Goal: Book appointment/travel/reservation

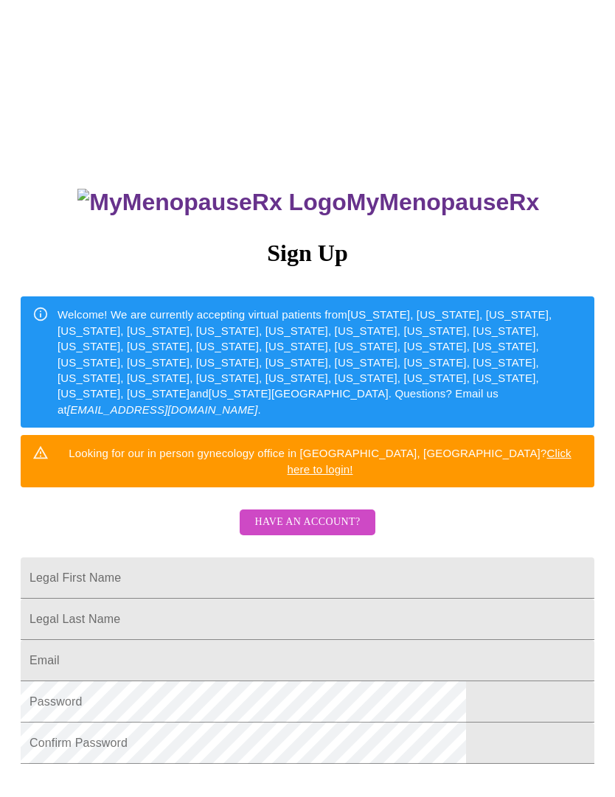
click at [192, 565] on input "Legal First Name" at bounding box center [307, 577] width 573 height 41
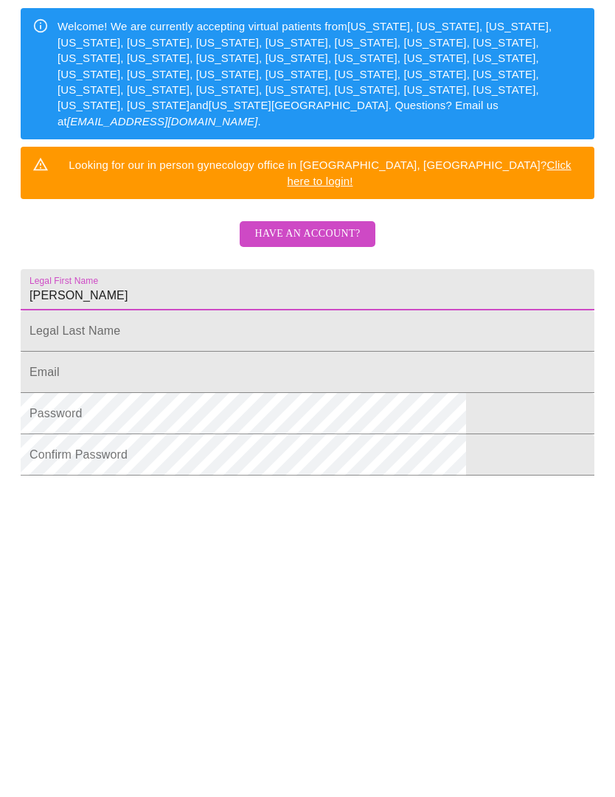
type input "[PERSON_NAME]"
click at [111, 561] on input "Legal First Name" at bounding box center [307, 581] width 573 height 41
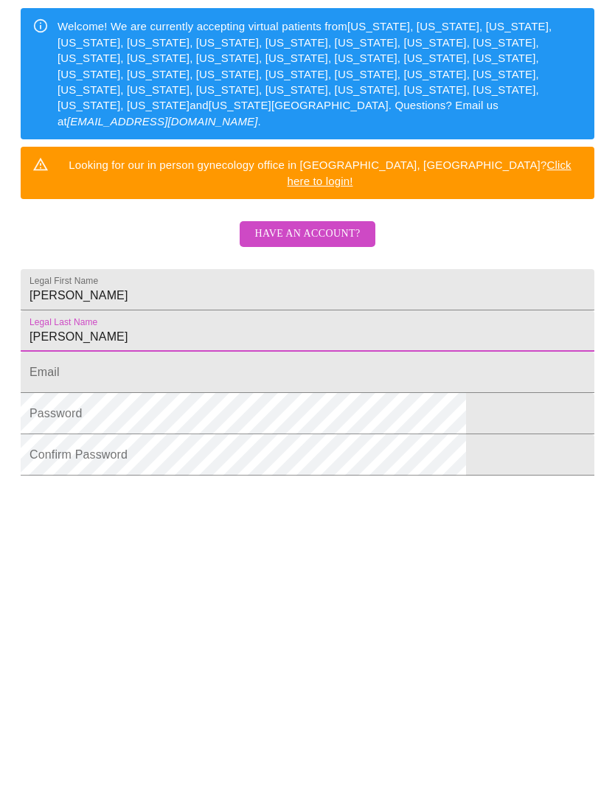
type input "[PERSON_NAME]"
click at [214, 602] on input "Legal First Name" at bounding box center [307, 622] width 573 height 41
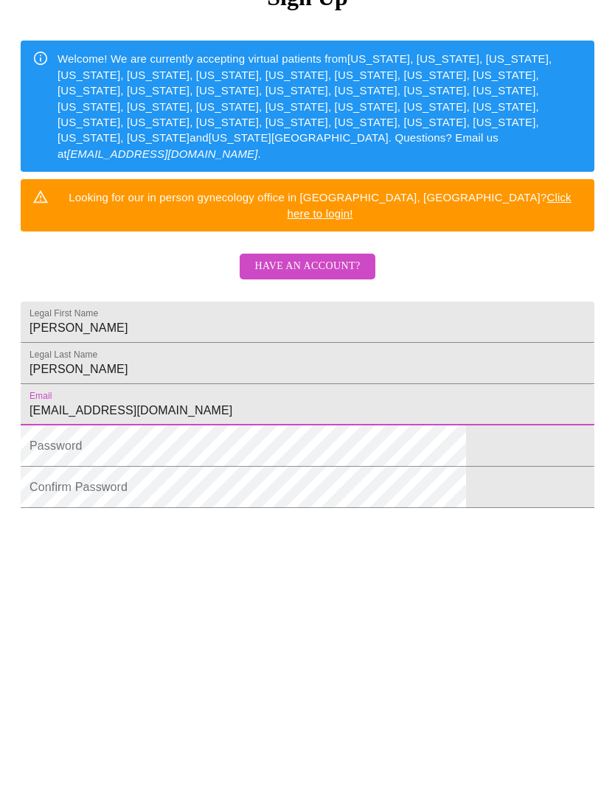
type input "[EMAIL_ADDRESS][DOMAIN_NAME]"
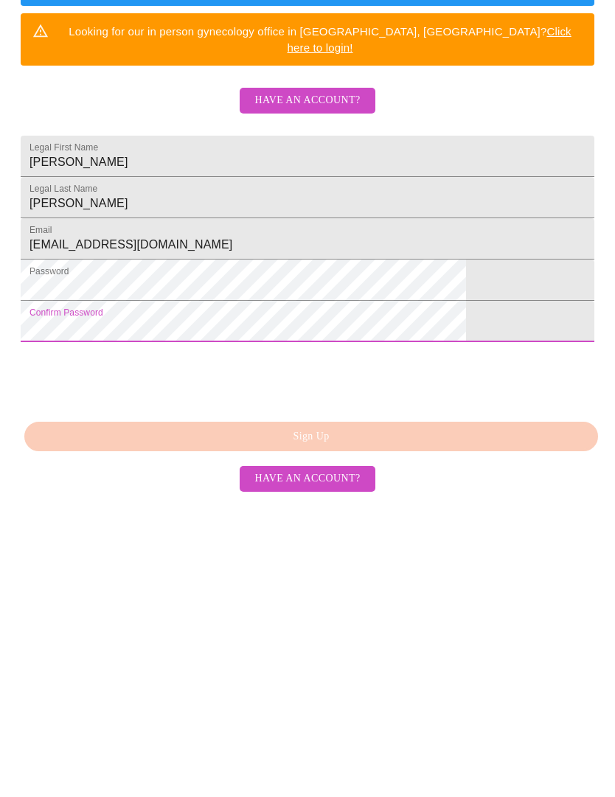
scroll to position [181, 0]
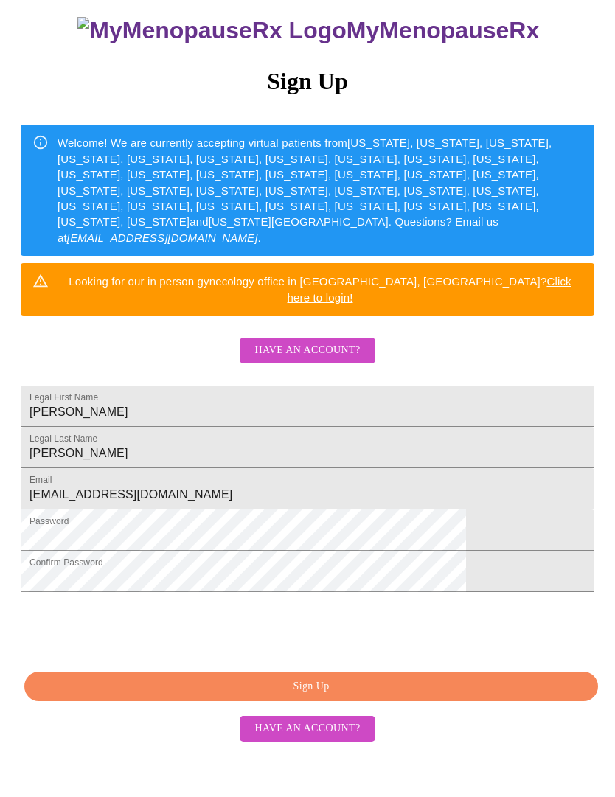
click at [406, 696] on span "Sign Up" at bounding box center [311, 687] width 540 height 18
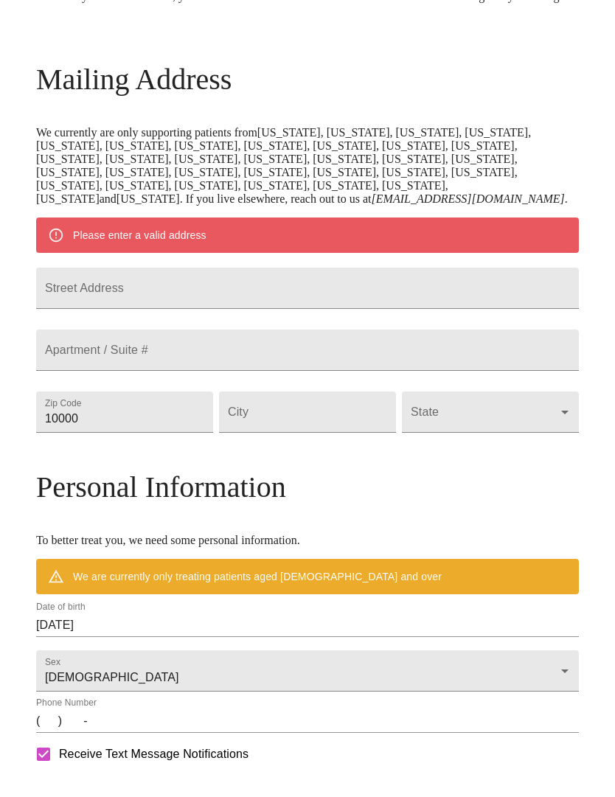
scroll to position [123, 0]
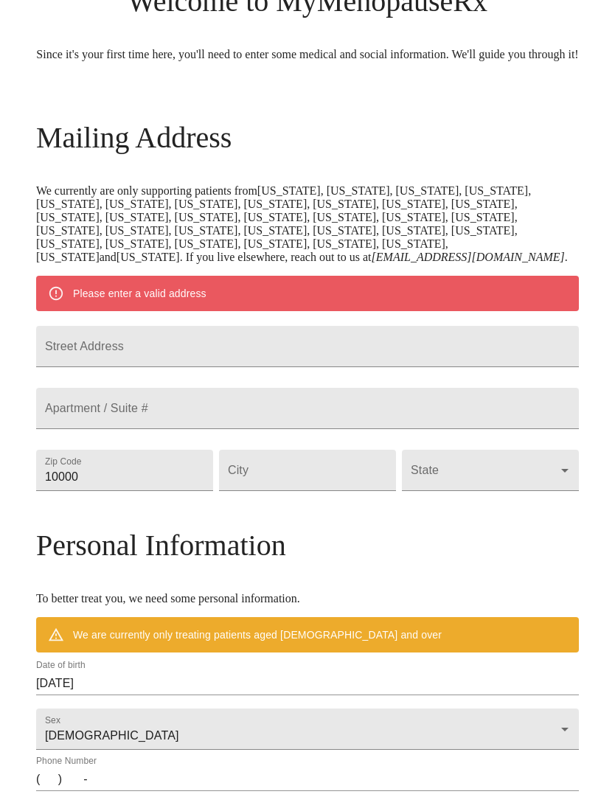
click at [318, 367] on input "Street Address" at bounding box center [307, 346] width 542 height 41
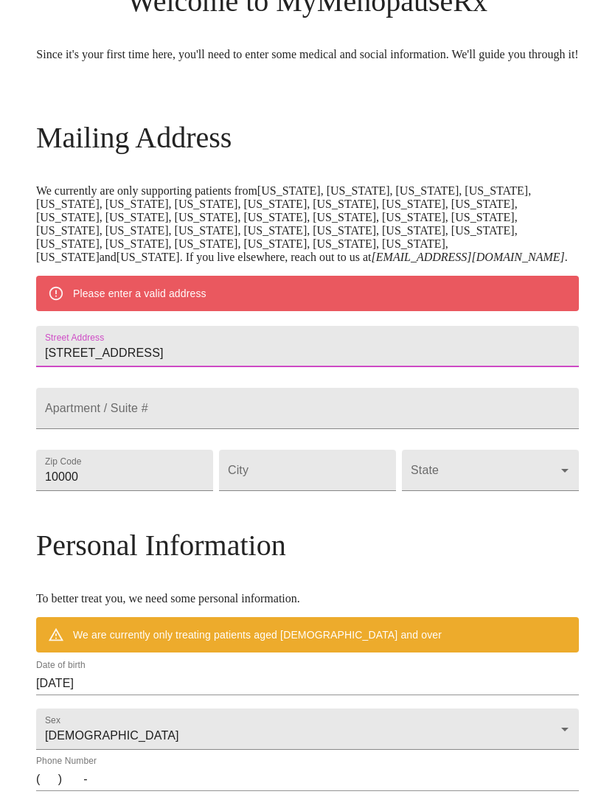
scroll to position [108, 0]
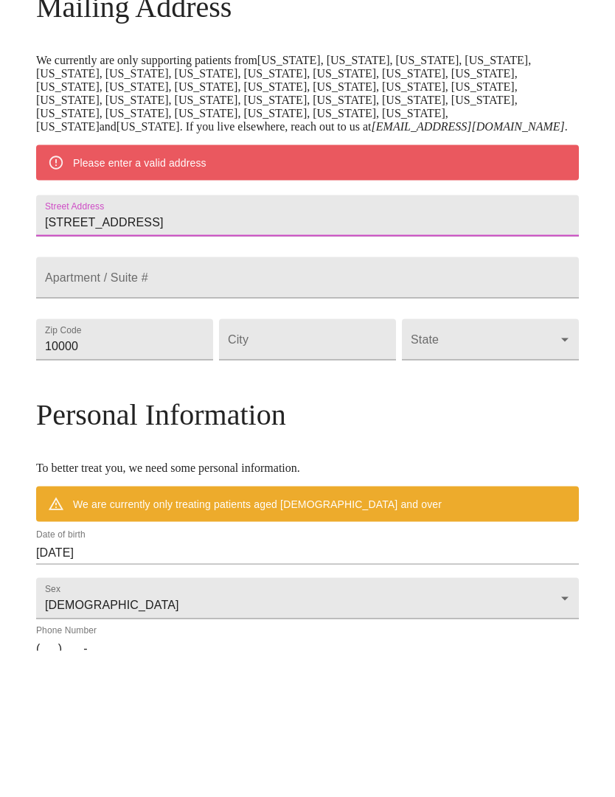
type input "[STREET_ADDRESS]"
click at [164, 465] on input "10000" at bounding box center [124, 485] width 177 height 41
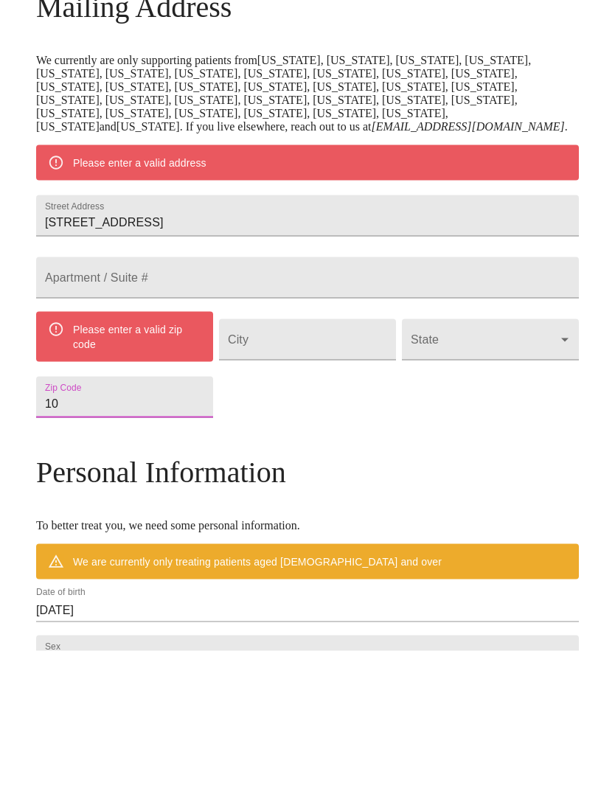
type input "1"
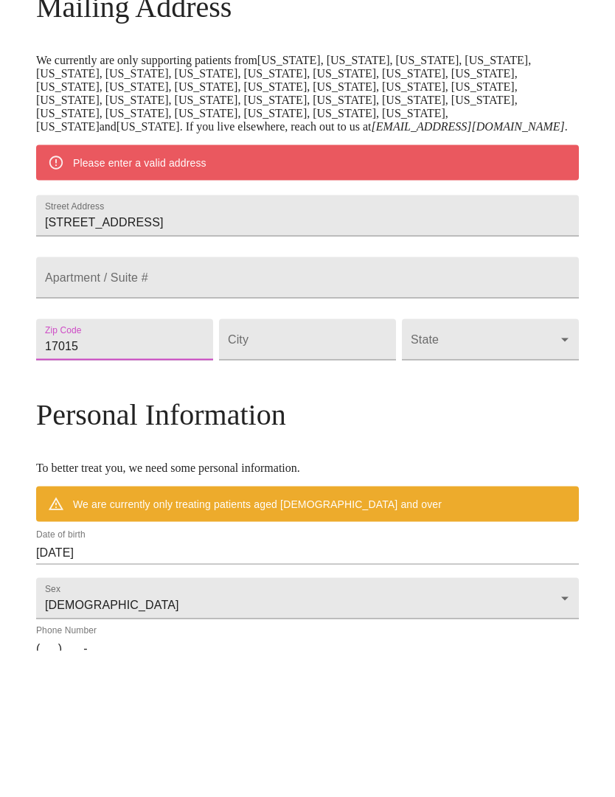
type input "17015"
click at [321, 465] on input "Street Address" at bounding box center [307, 485] width 177 height 41
type input "[GEOGRAPHIC_DATA]"
click at [492, 421] on body "MyMenopauseRx Welcome to MyMenopauseRx Since it's your first time here, you'll …" at bounding box center [307, 492] width 603 height 1189
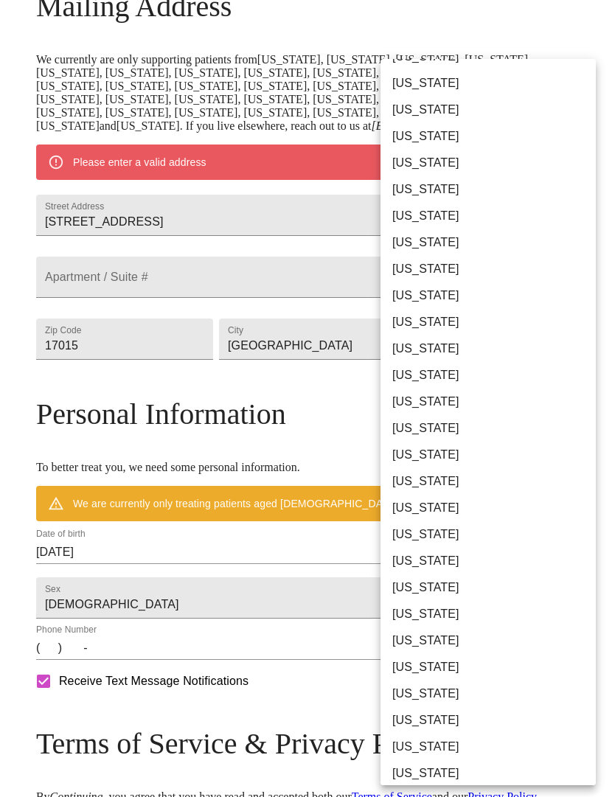
scroll to position [371, 0]
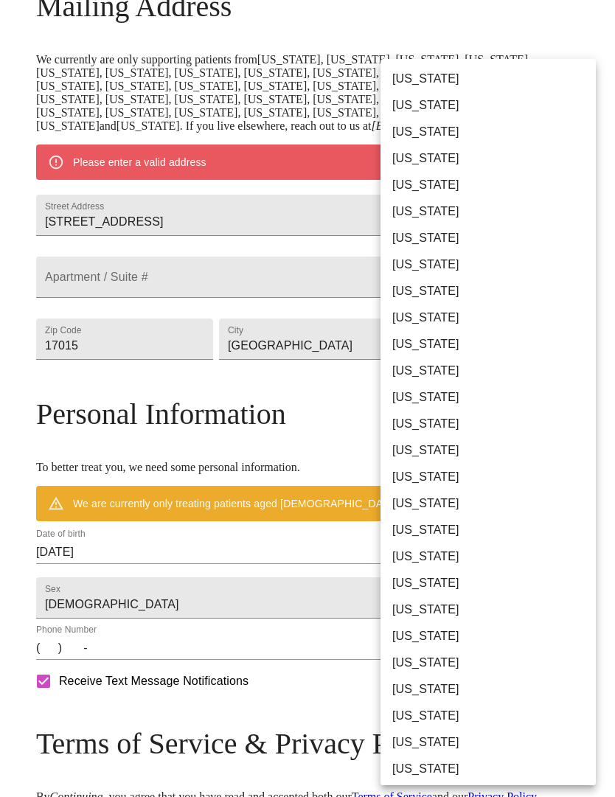
click at [447, 695] on li "[US_STATE]" at bounding box center [487, 689] width 215 height 27
type input "[US_STATE]"
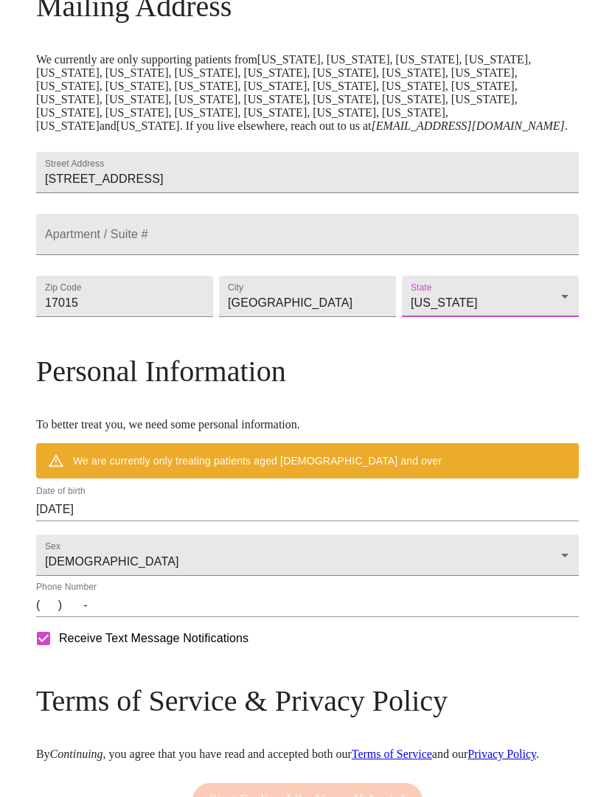
click at [192, 521] on input "[DATE]" at bounding box center [307, 509] width 542 height 24
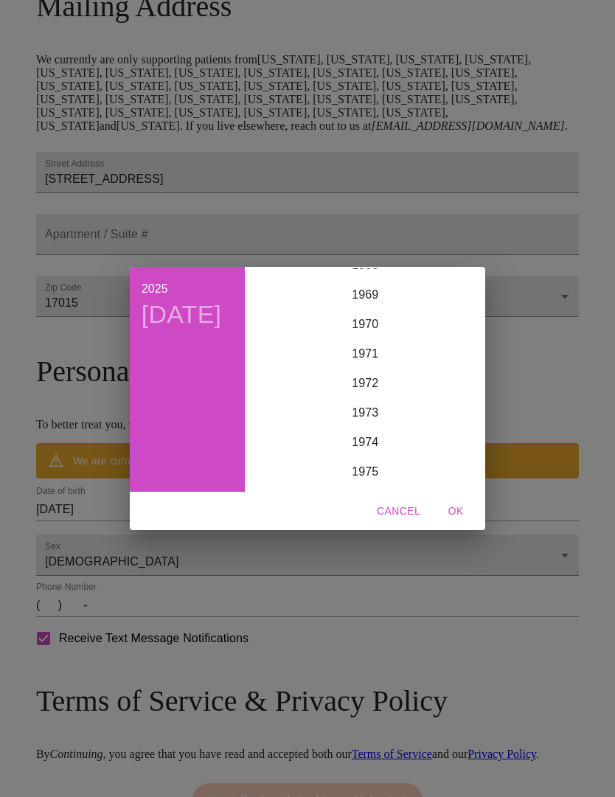
scroll to position [2053, 0]
click at [360, 368] on div "1971" at bounding box center [365, 352] width 228 height 29
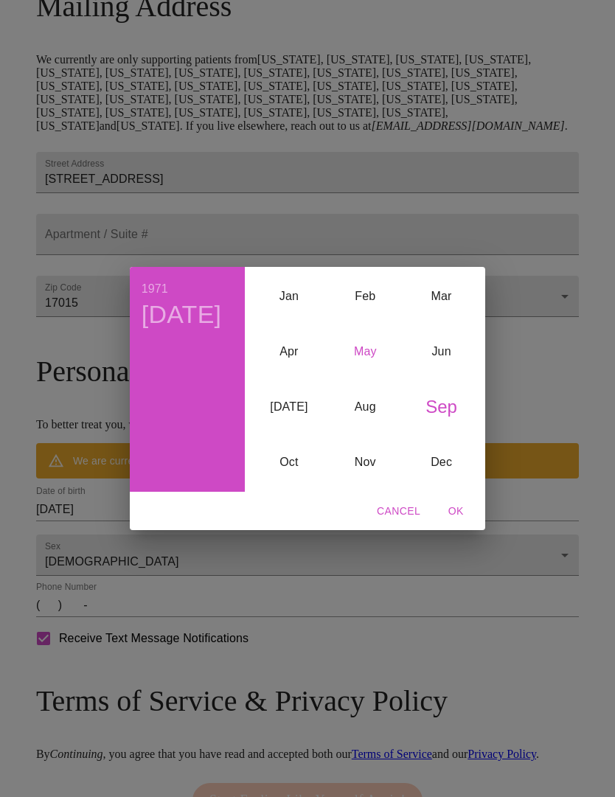
click at [358, 374] on div "May" at bounding box center [365, 351] width 76 height 55
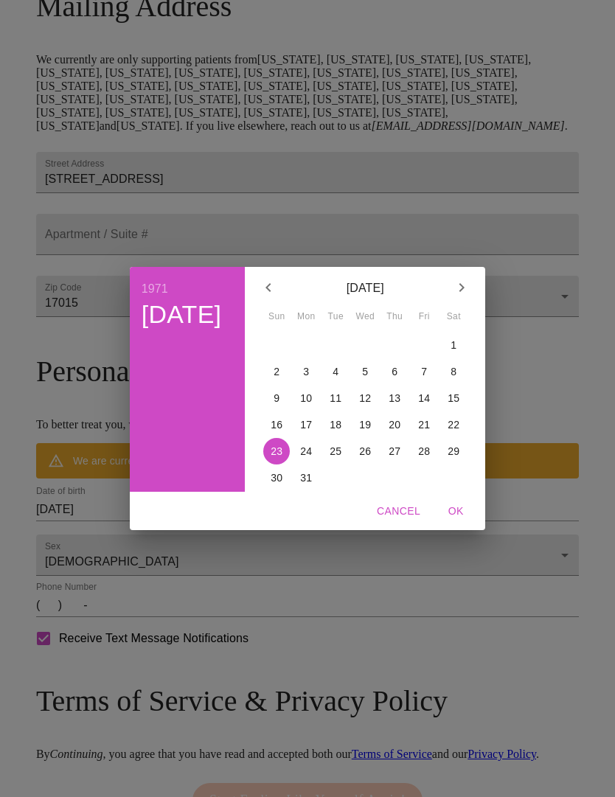
click at [308, 458] on p "24" at bounding box center [306, 451] width 12 height 15
click at [453, 520] on span "OK" at bounding box center [455, 511] width 35 height 18
type input "[DATE]"
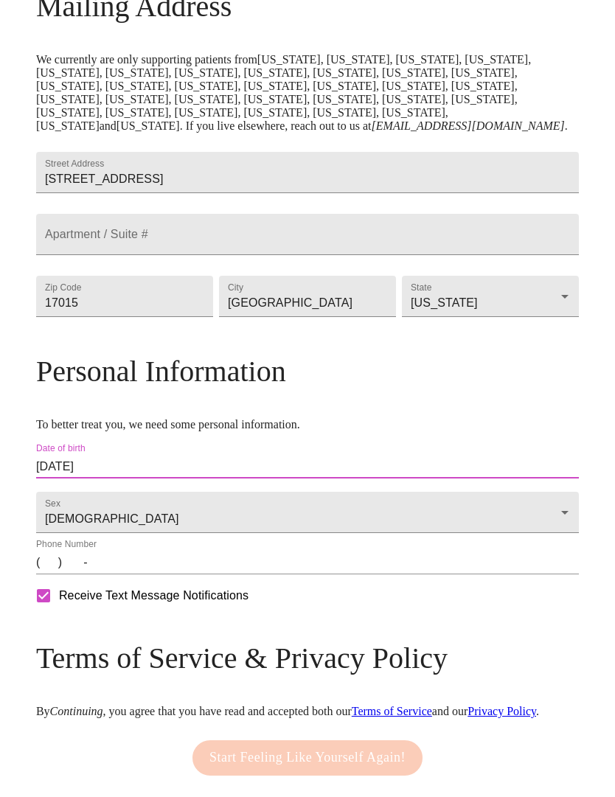
click at [139, 574] on input "(   )    -" at bounding box center [307, 563] width 542 height 24
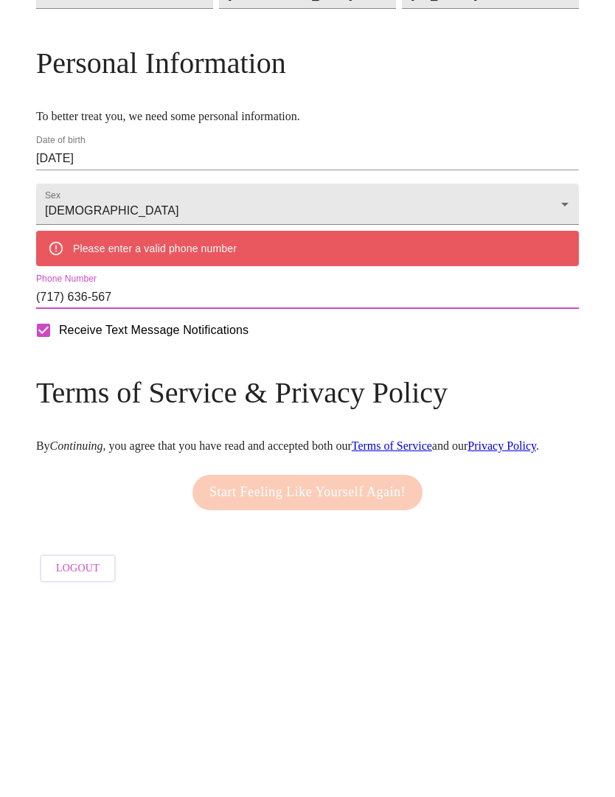
type input "[PHONE_NUMBER]"
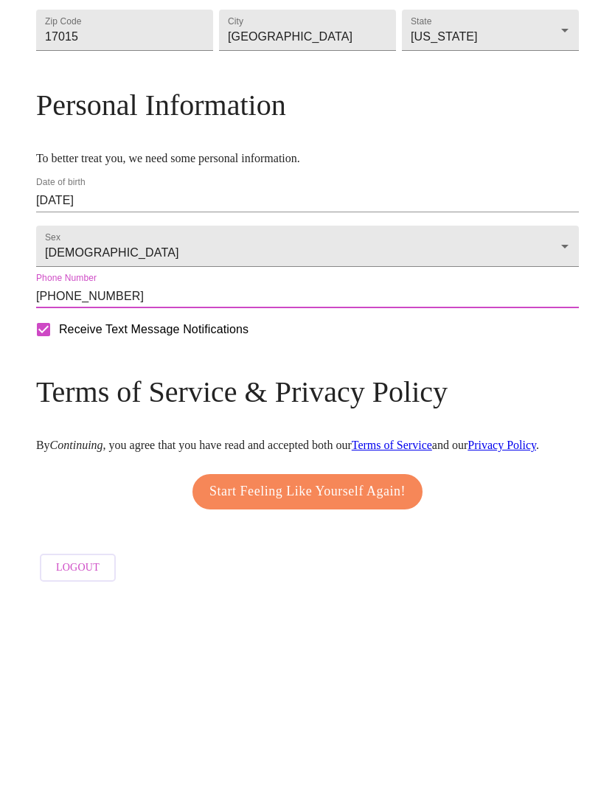
click at [374, 676] on button "Start Feeling Like Yourself Again!" at bounding box center [307, 693] width 230 height 35
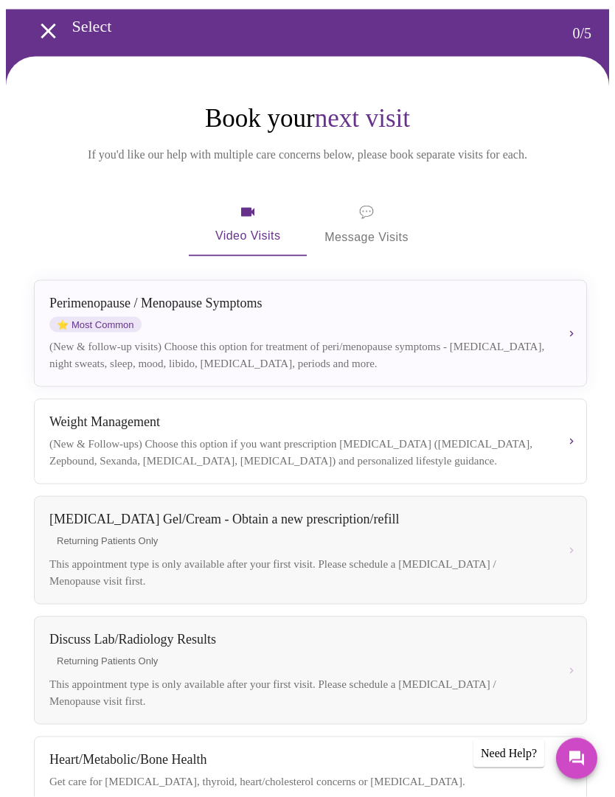
scroll to position [26, 0]
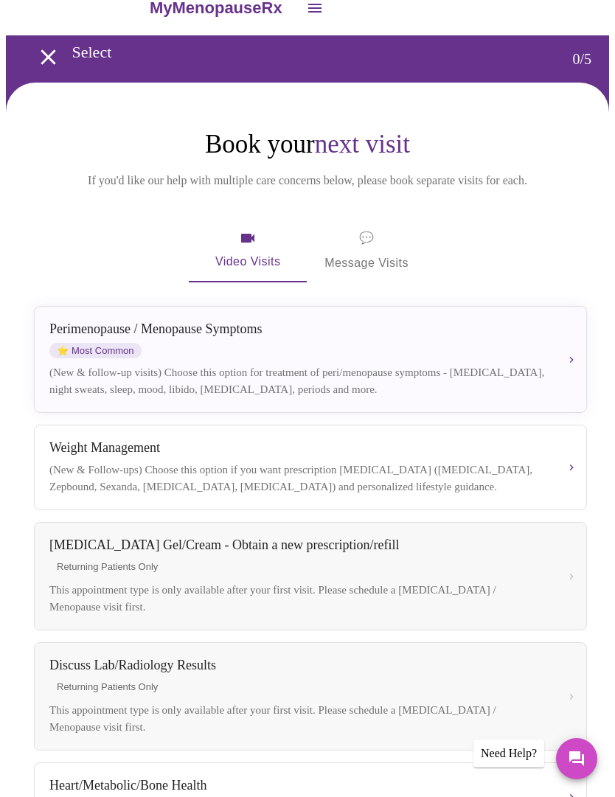
click at [553, 360] on div "[MEDICAL_DATA] / Menopause Symptoms ⭐ Most Common (New & follow-up visits) Choo…" at bounding box center [310, 359] width 522 height 76
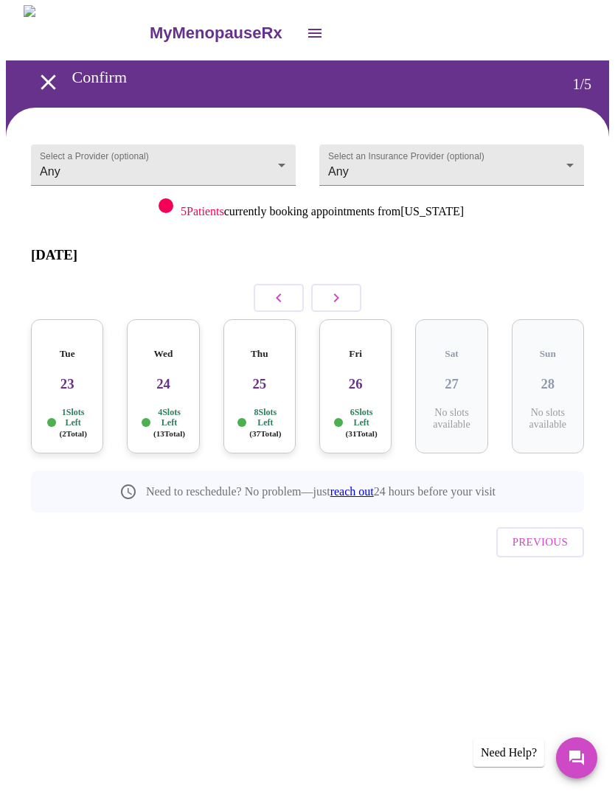
click at [60, 372] on div "Tue 23 1 Slots Left ( 2 Total)" at bounding box center [67, 387] width 72 height 134
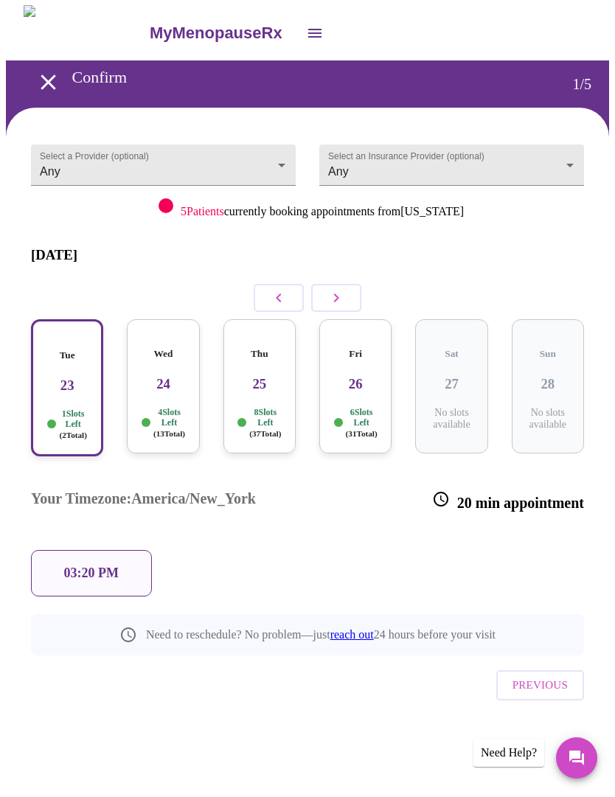
click at [167, 371] on div "Wed 24 4 Slots Left ( 13 Total)" at bounding box center [163, 387] width 72 height 134
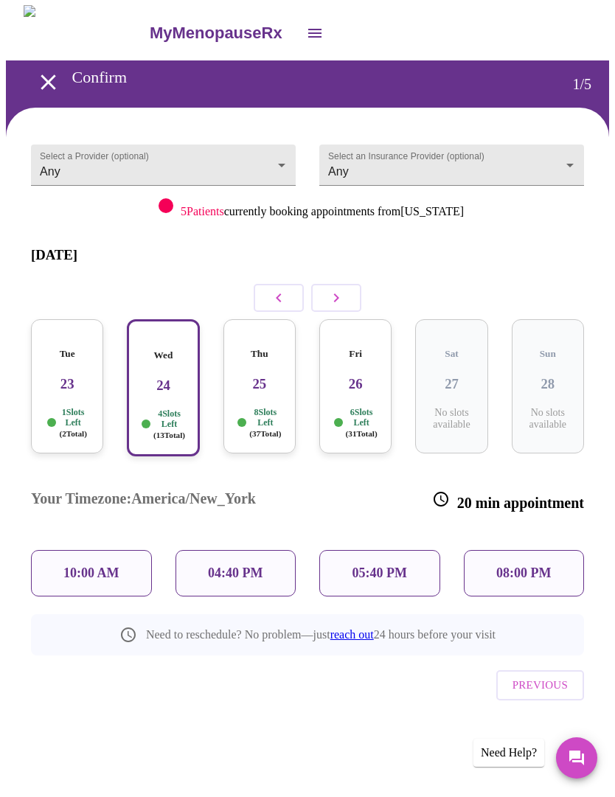
click at [262, 164] on body "MyMenopauseRx Confirm 1 / 5 Select a Provider (optional) Any Any Select an Insu…" at bounding box center [307, 390] width 603 height 769
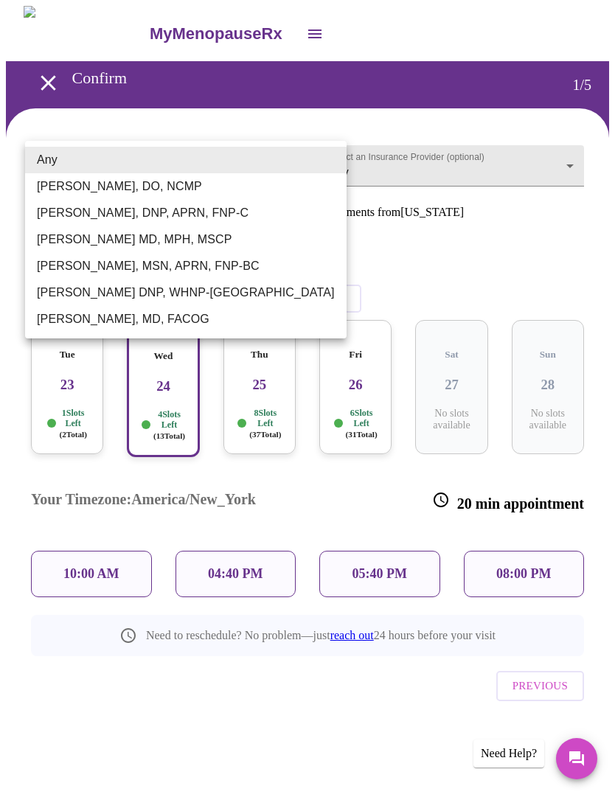
click at [254, 157] on li "Any" at bounding box center [185, 160] width 321 height 27
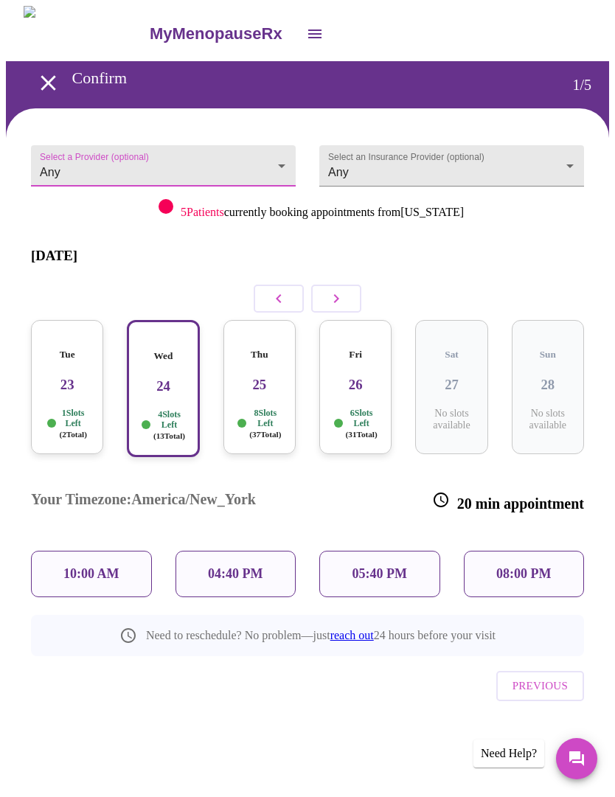
click at [557, 154] on body "MyMenopauseRx Confirm 1 / 5 Select a Provider (optional) Any Any Select an Insu…" at bounding box center [307, 390] width 603 height 769
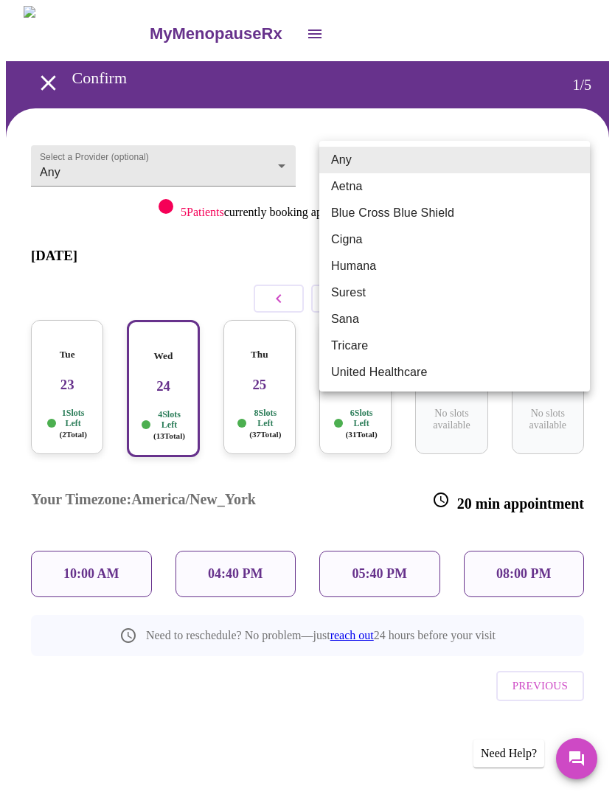
click at [418, 206] on li "Blue Cross Blue Shield" at bounding box center [454, 213] width 270 height 27
type input "Blue Cross Blue Shield"
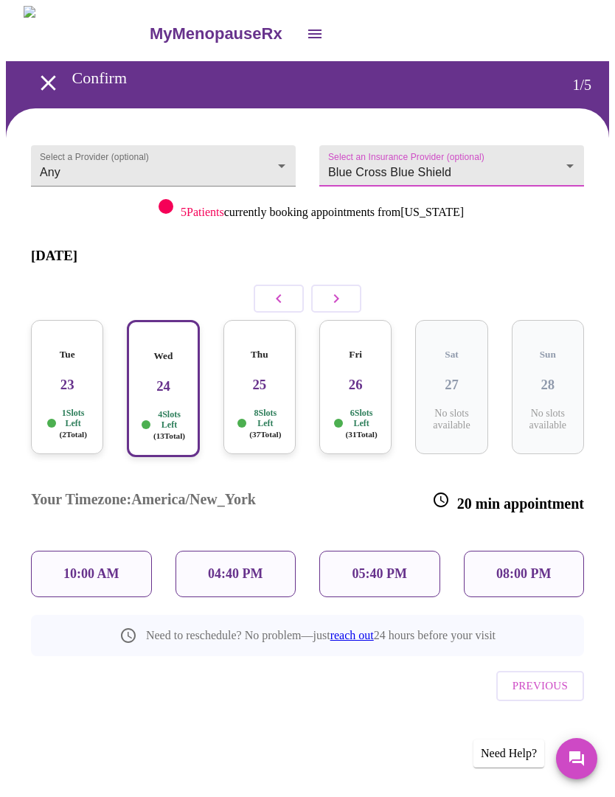
click at [255, 372] on div "Thu 25 8 Slots Left ( 37 Total)" at bounding box center [259, 387] width 72 height 134
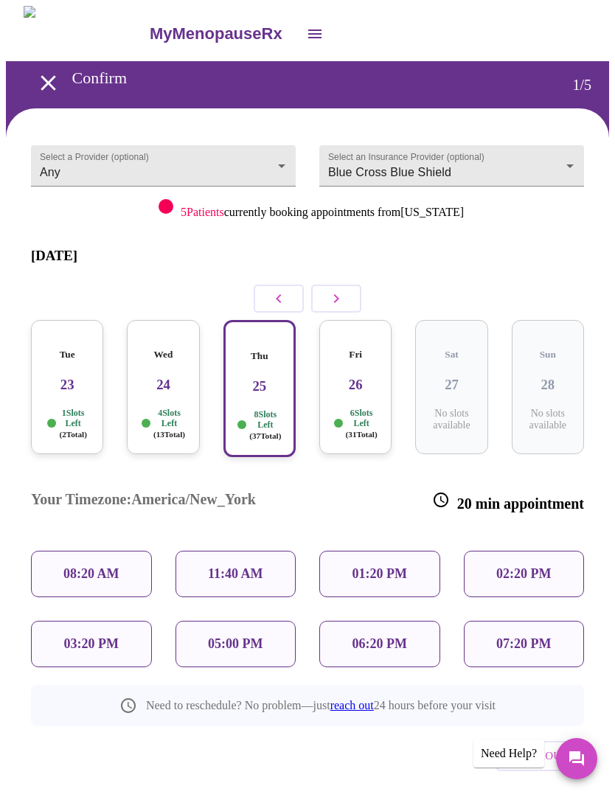
click at [232, 566] on p "11:40 AM" at bounding box center [235, 573] width 55 height 15
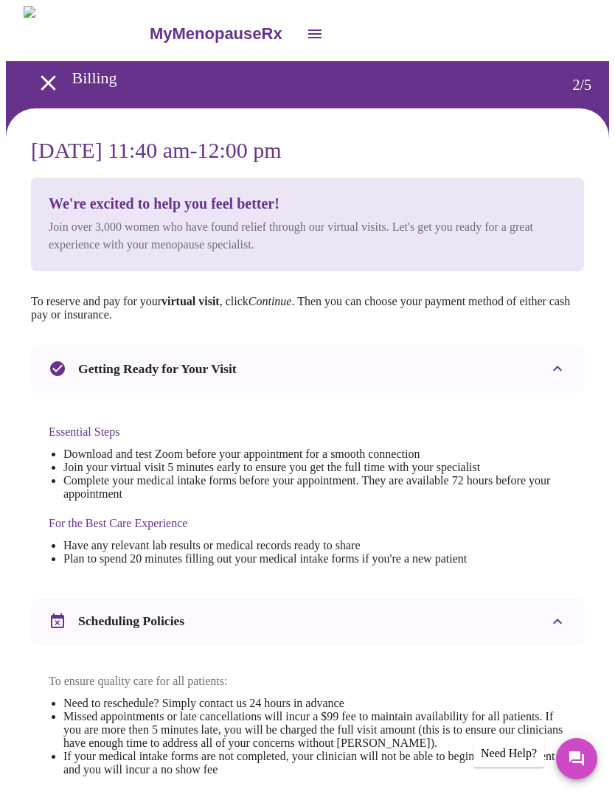
click at [308, 29] on icon "open drawer" at bounding box center [314, 33] width 13 height 9
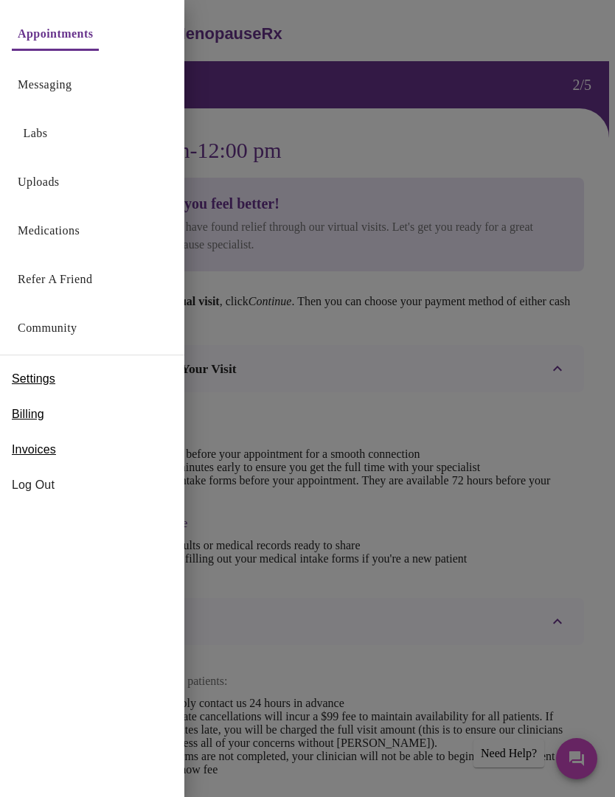
click at [57, 236] on link "Medications" at bounding box center [49, 230] width 62 height 21
click at [366, 358] on div at bounding box center [307, 398] width 615 height 797
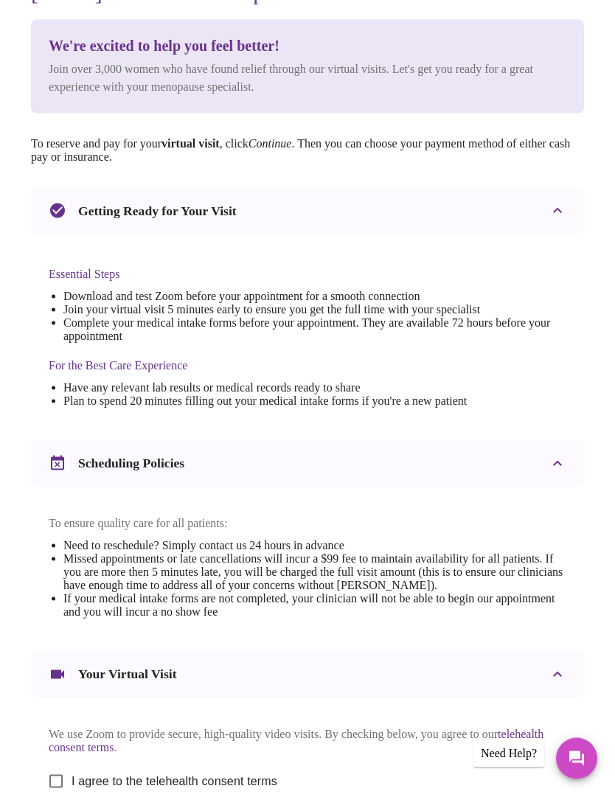
scroll to position [322, 0]
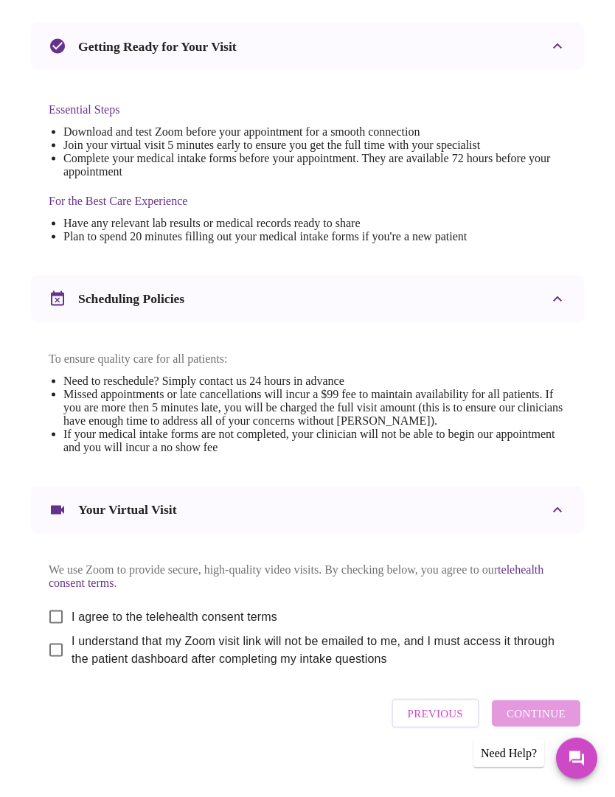
click at [49, 632] on input "I agree to the telehealth consent terms" at bounding box center [56, 616] width 31 height 31
checkbox input "true"
click at [46, 666] on input "I understand that my Zoom visit link will not be emailed to me, and I must acce…" at bounding box center [56, 650] width 31 height 31
checkbox input "true"
click at [544, 727] on button "Continue" at bounding box center [536, 713] width 88 height 27
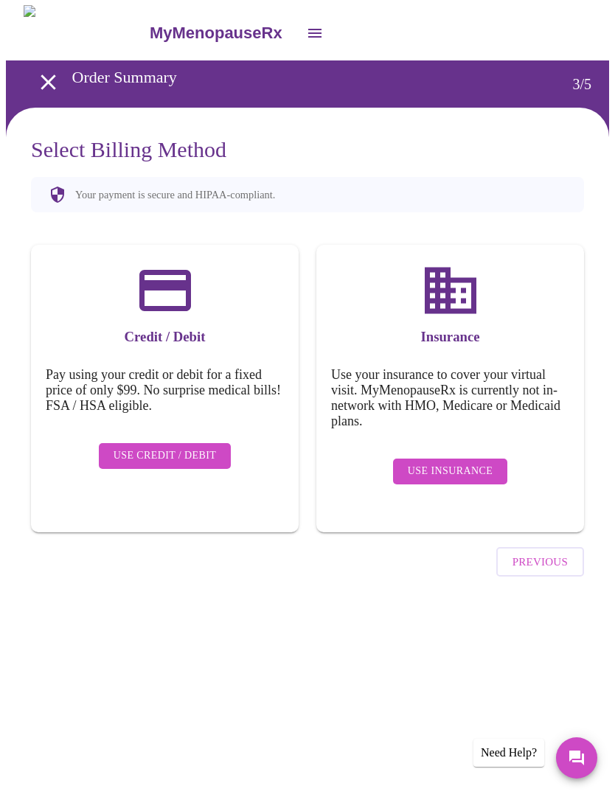
scroll to position [0, 0]
click at [457, 463] on span "Use Insurance" at bounding box center [450, 472] width 85 height 18
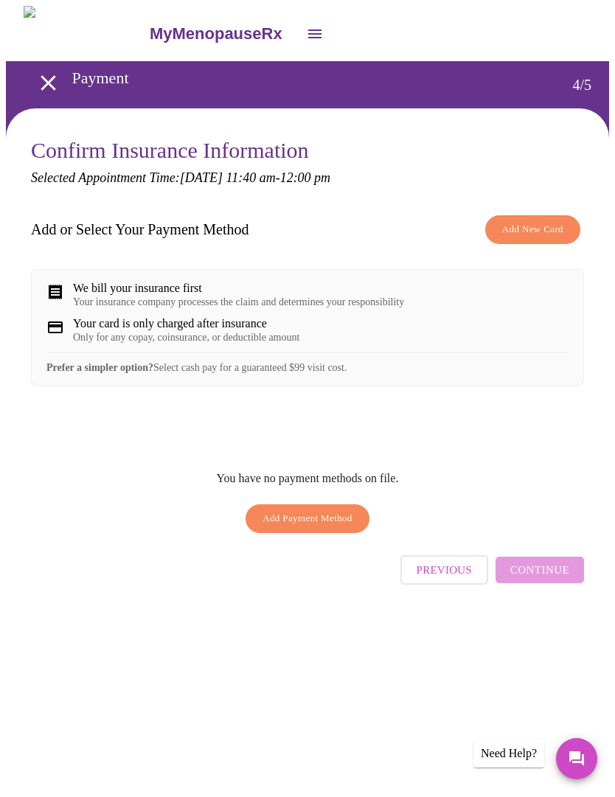
click at [538, 582] on div "Previous Continue" at bounding box center [492, 566] width 184 height 52
